Goal: Task Accomplishment & Management: Manage account settings

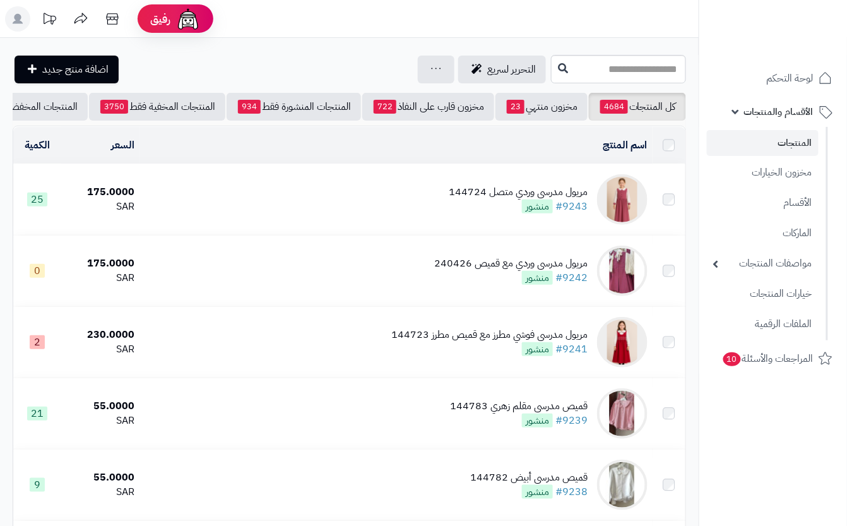
click at [437, 213] on td "مريول مدرسي وردي متصل 144724 #9243 منشور" at bounding box center [396, 199] width 513 height 71
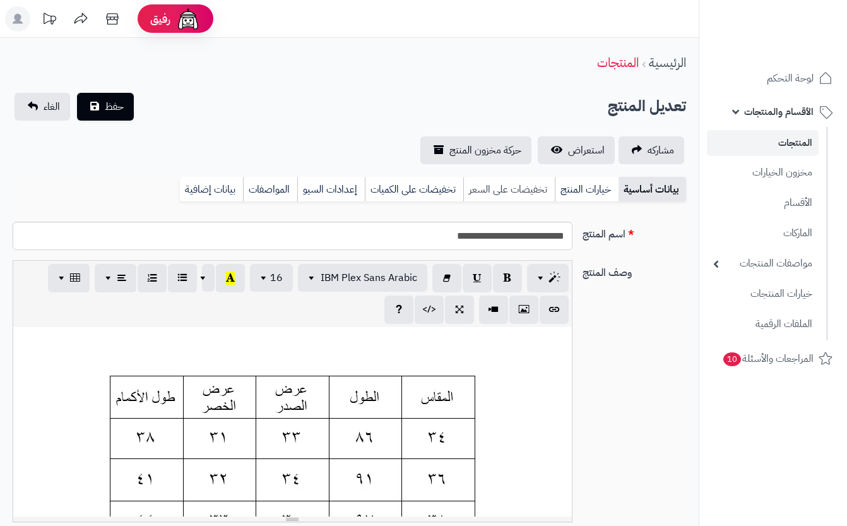
click at [569, 181] on link "خيارات المنتج" at bounding box center [587, 189] width 64 height 25
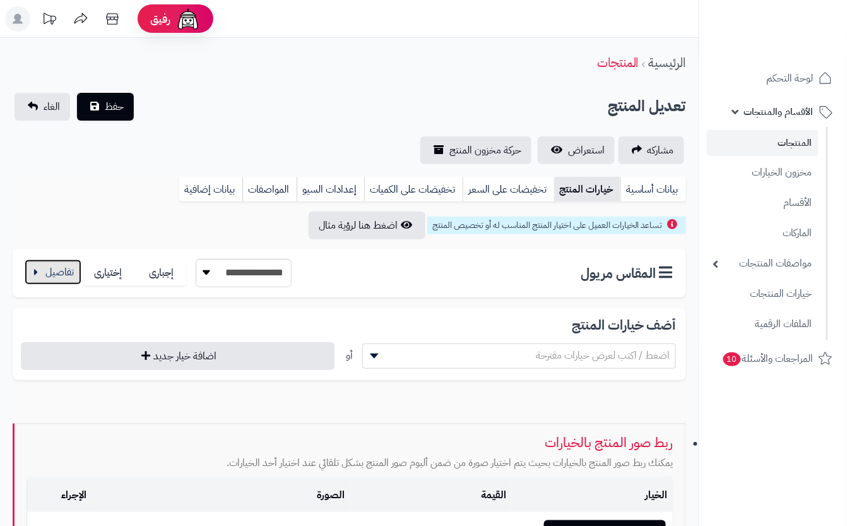
click at [49, 266] on button "button" at bounding box center [53, 271] width 57 height 25
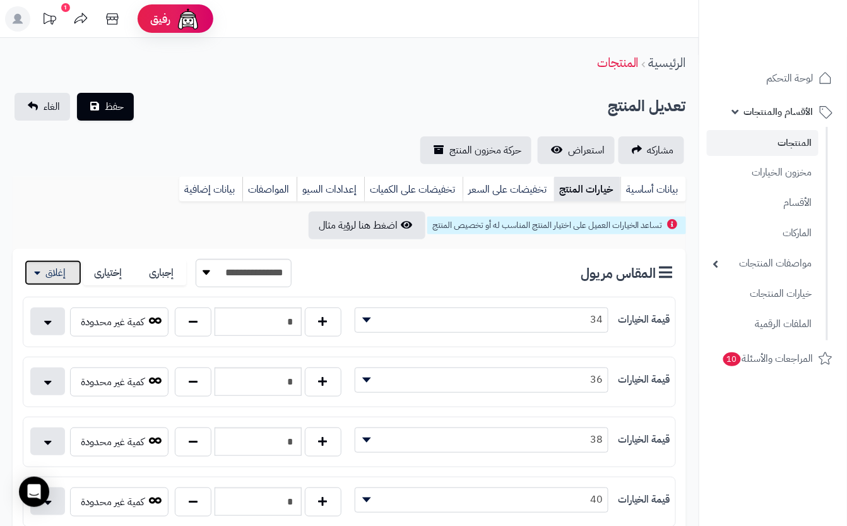
scroll to position [505, 0]
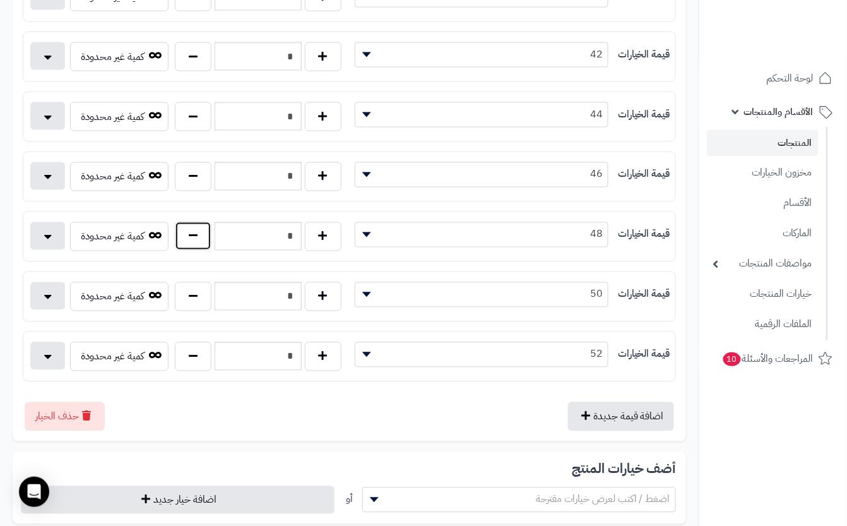
click at [203, 245] on button "button" at bounding box center [193, 236] width 37 height 29
type input "*"
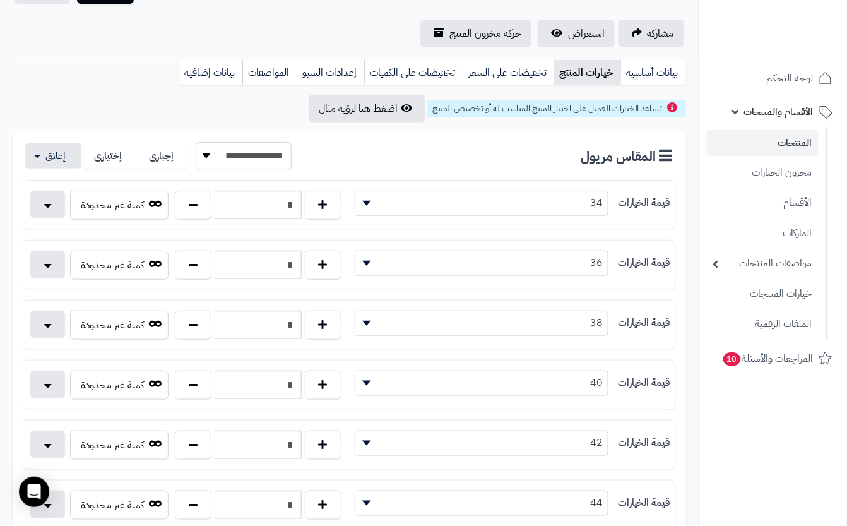
scroll to position [0, 0]
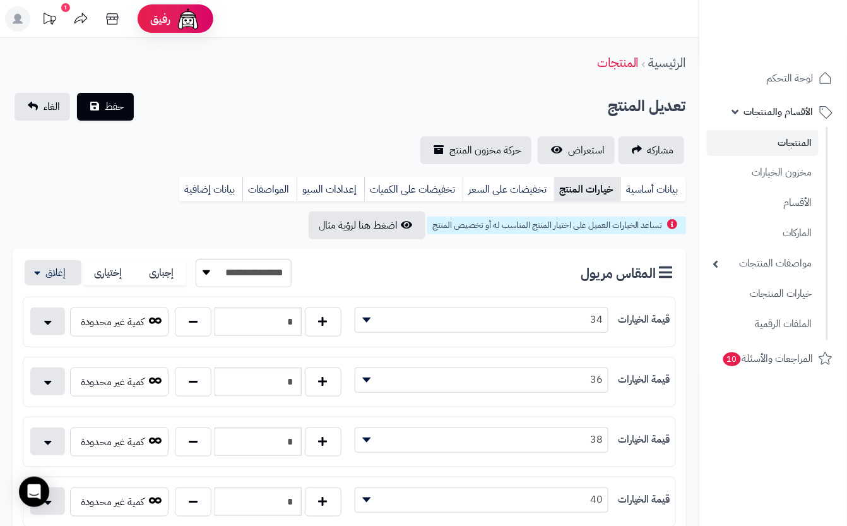
click at [239, 102] on div "تعديل المنتج حفظ الغاء" at bounding box center [350, 107] width 674 height 28
click at [114, 110] on span "حفظ" at bounding box center [114, 105] width 19 height 15
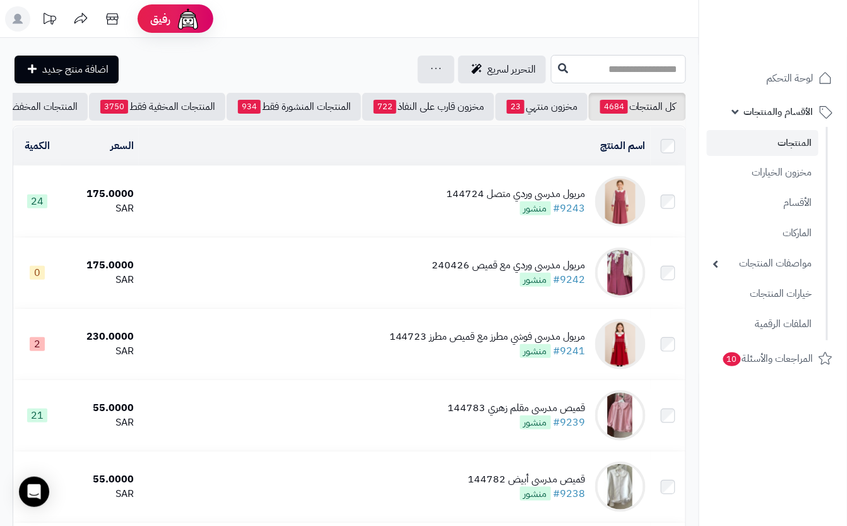
click at [551, 68] on input "text" at bounding box center [618, 69] width 135 height 28
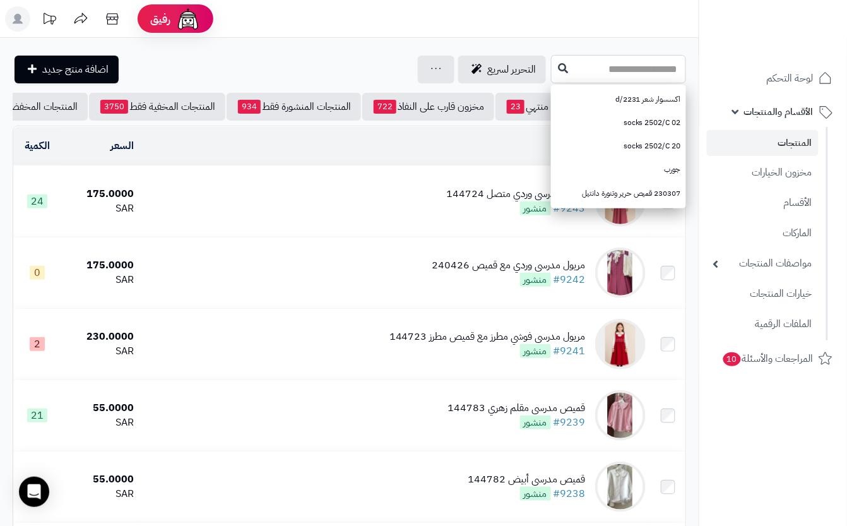
click at [551, 68] on input "text" at bounding box center [618, 69] width 135 height 28
